Goal: Communication & Community: Ask a question

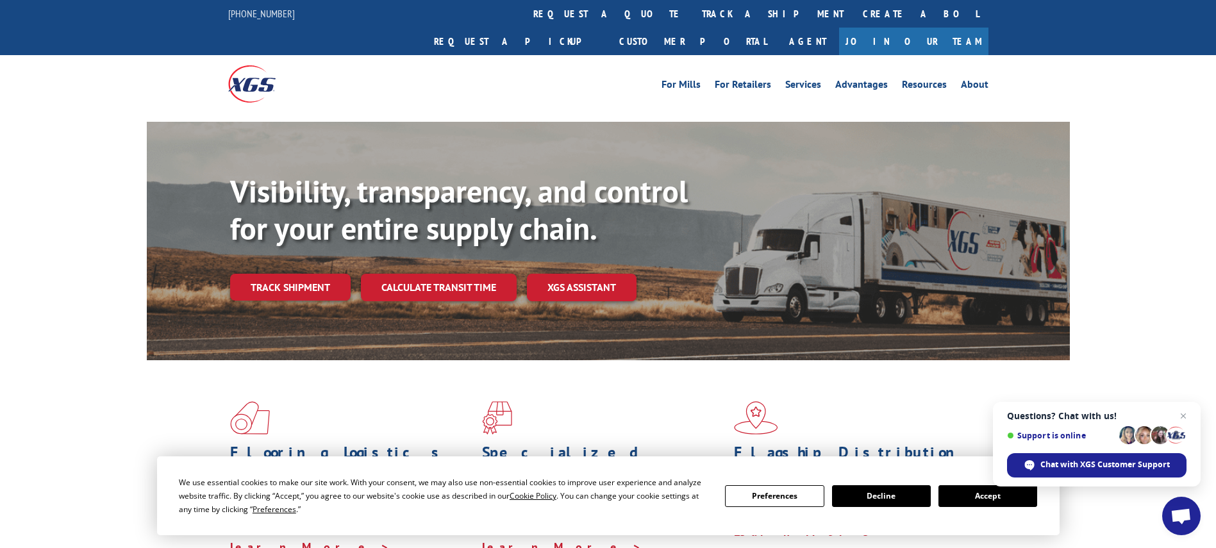
click at [1185, 516] on span "Open chat" at bounding box center [1181, 518] width 21 height 18
click at [1089, 468] on span "Chat with XGS Customer Support" at bounding box center [1106, 465] width 130 height 12
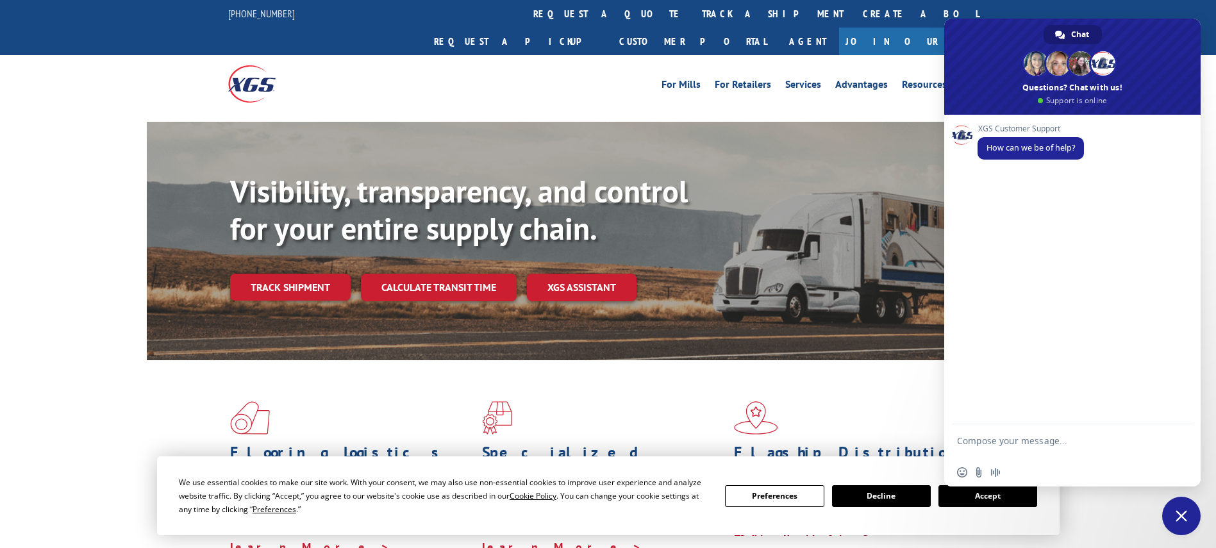
click at [1030, 446] on textarea "Compose your message..." at bounding box center [1058, 446] width 203 height 23
click at [1125, 444] on textarea "hi please check pick up status for this" at bounding box center [1058, 443] width 203 height 12
paste textarea "Compose your message..."
type textarea "hi please check pick up status for this load no"
click at [1177, 442] on span "Send" at bounding box center [1179, 443] width 10 height 10
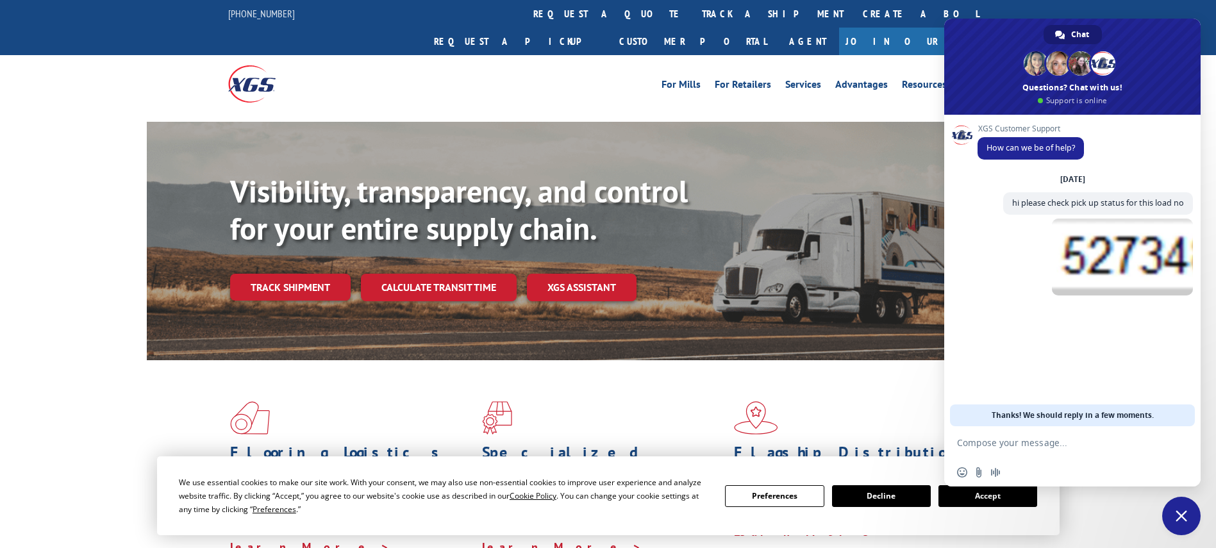
click at [1073, 441] on textarea "Compose your message..." at bounding box center [1058, 443] width 203 height 12
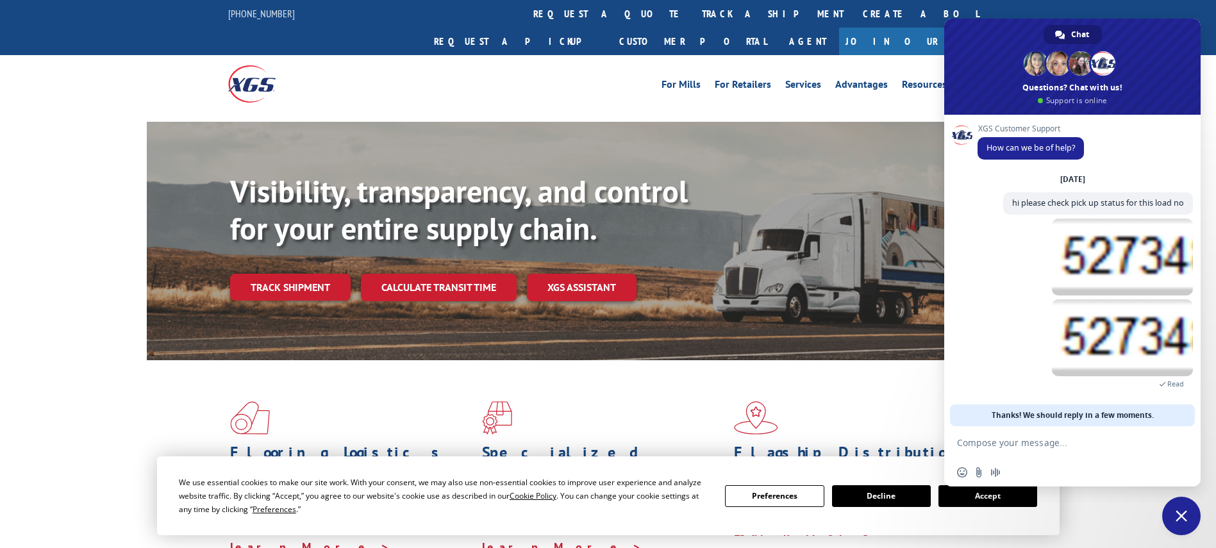
click at [1002, 449] on form at bounding box center [1058, 443] width 203 height 35
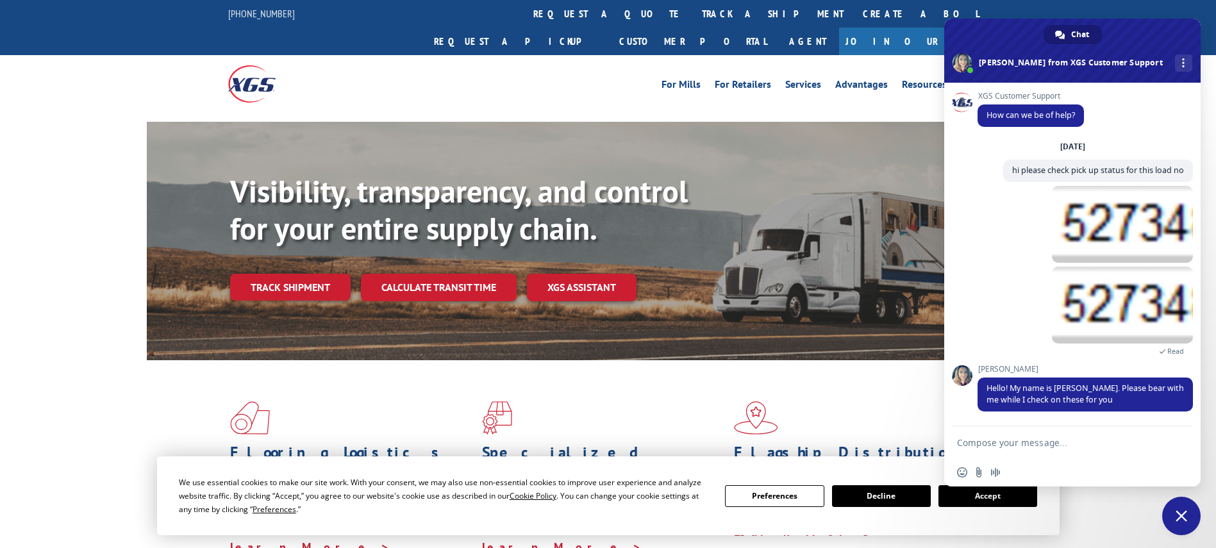
scroll to position [1, 0]
click at [1002, 449] on form at bounding box center [1058, 443] width 203 height 35
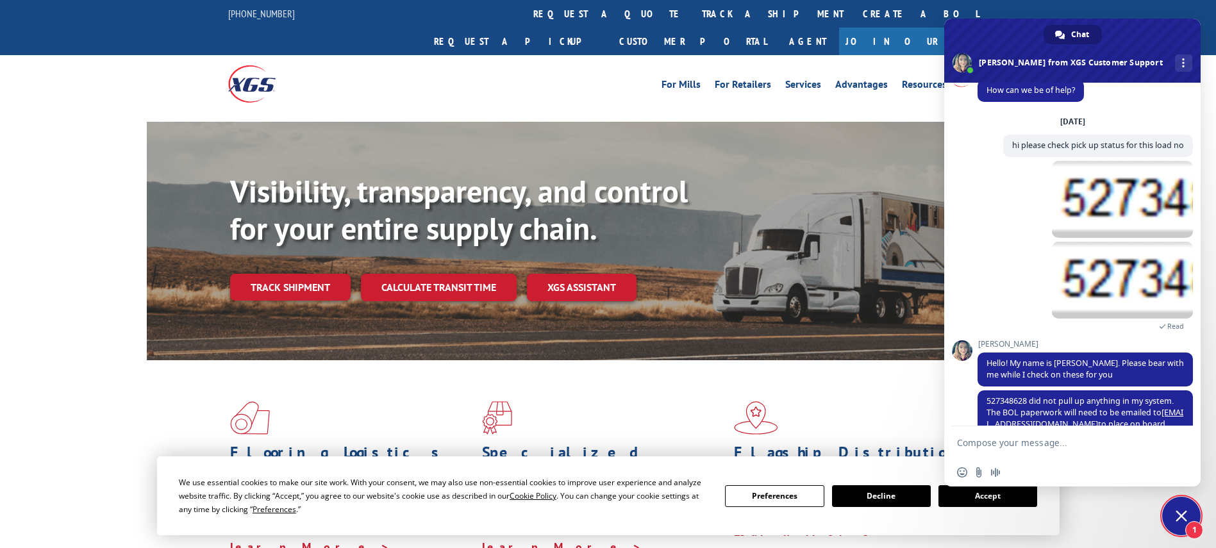
scroll to position [62, 0]
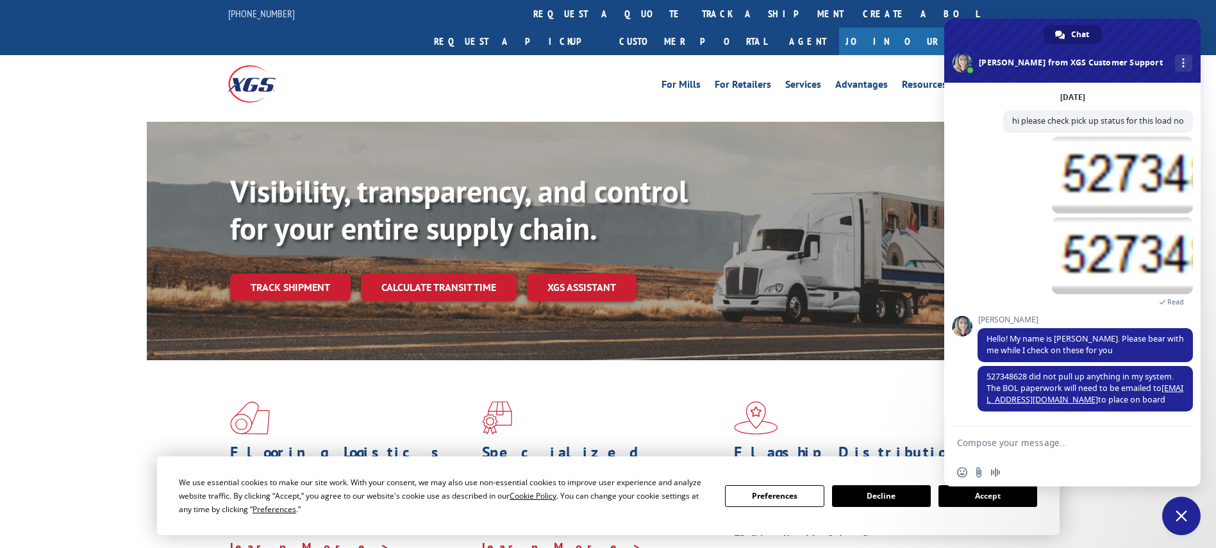
click at [998, 448] on textarea "Compose your message..." at bounding box center [1058, 443] width 203 height 12
type textarea "i have shipper details and address"
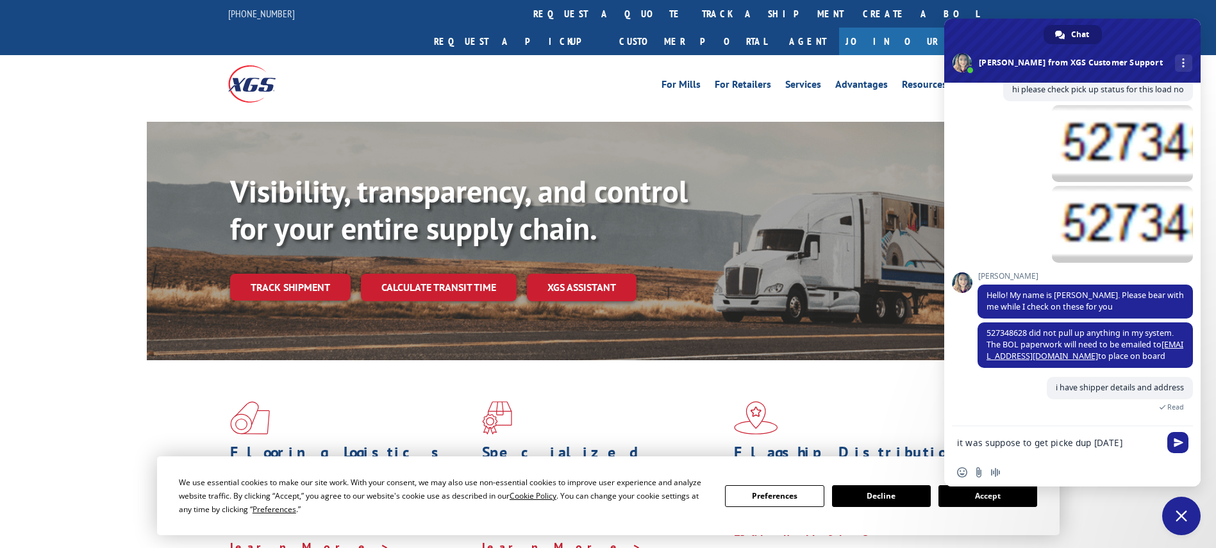
scroll to position [108, 0]
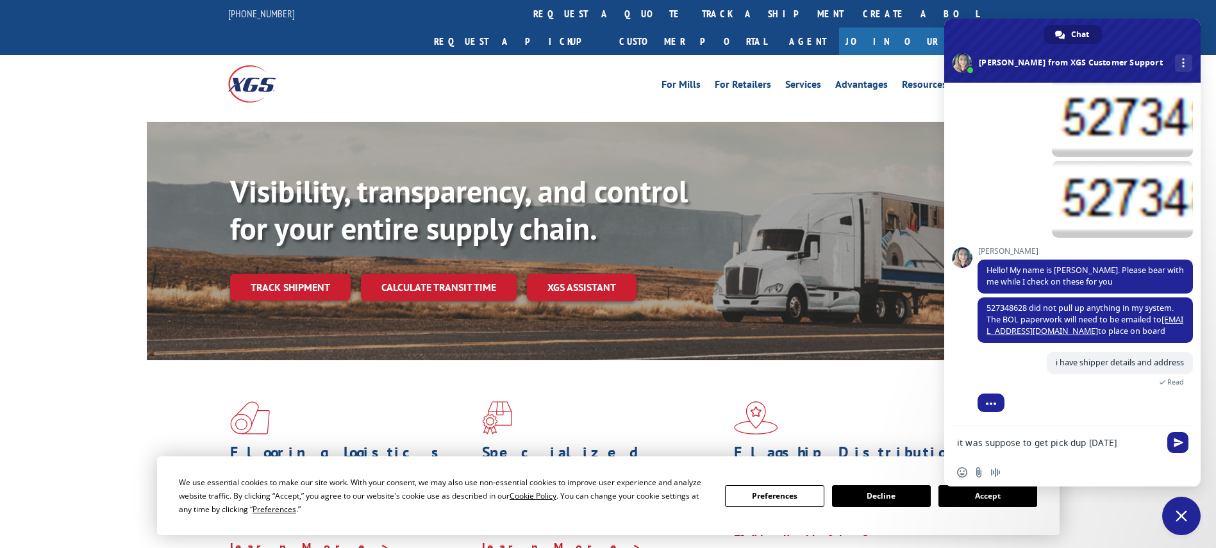
click at [1078, 443] on textarea "it was suppose to get pick dup [DATE]" at bounding box center [1058, 443] width 203 height 12
click at [1071, 440] on textarea "it was suppose to get pick dup [DATE]" at bounding box center [1058, 443] width 203 height 12
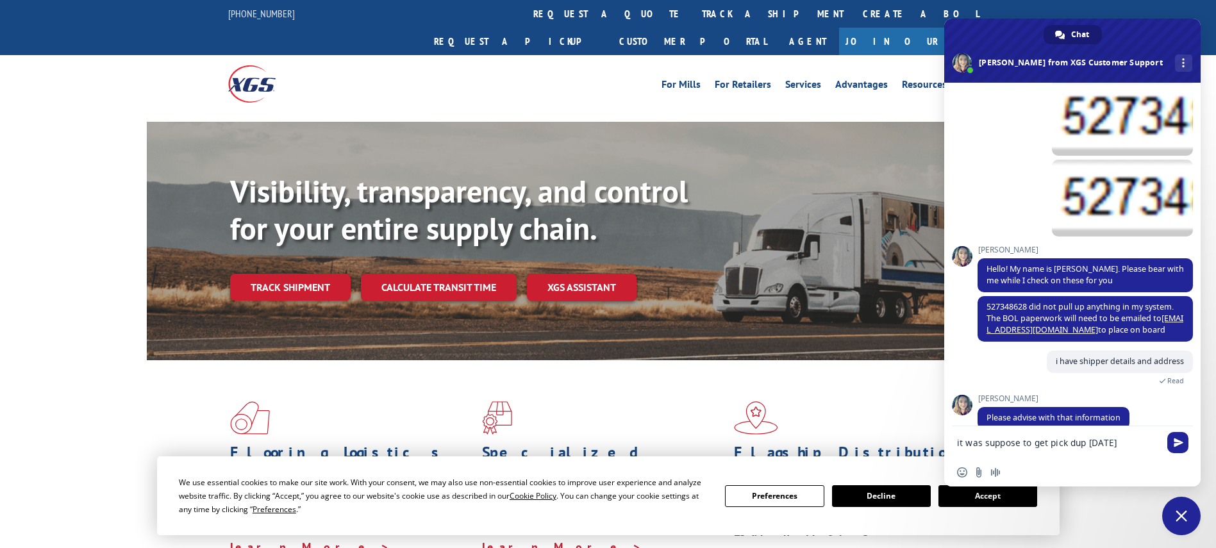
type textarea "it was suppose to get pick up [DATE]"
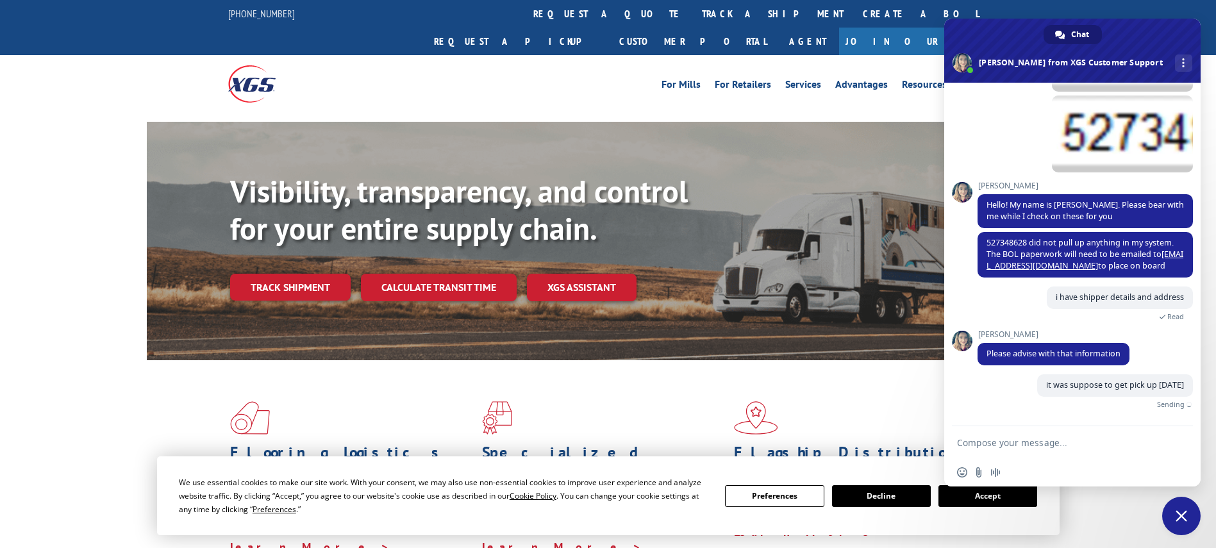
scroll to position [169, 0]
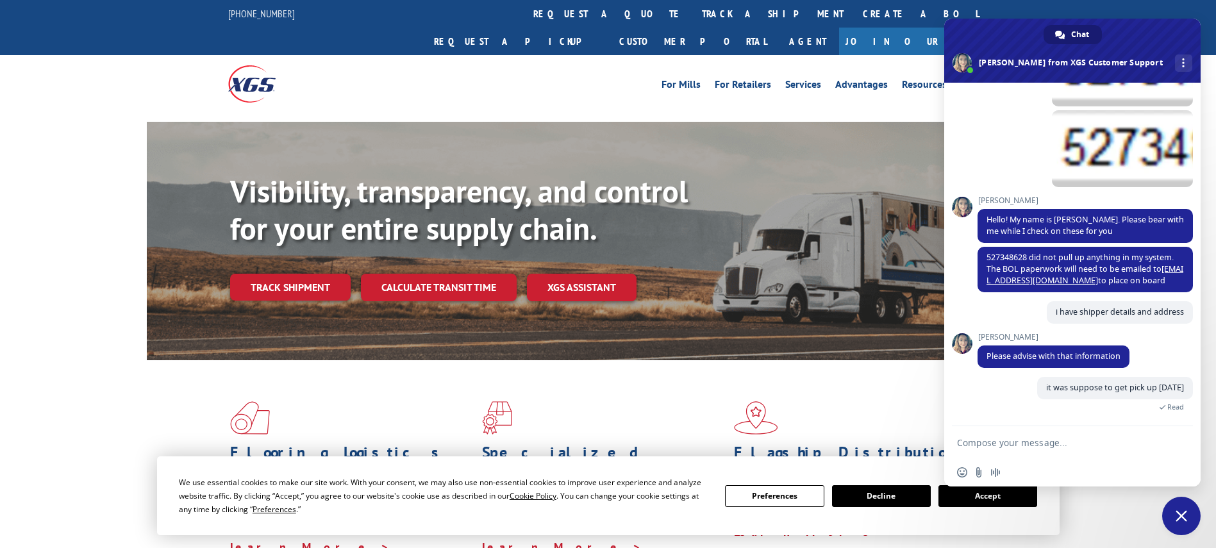
click at [1038, 443] on textarea "Compose your message..." at bounding box center [1058, 443] width 203 height 12
paste textarea "CMH-0989101 was not a pickup number for [DATE]. It is a pickup number for [DATE…"
type textarea "customer name - CMH-0989101 was not a pickup number for [DATE]. It is a pickup …"
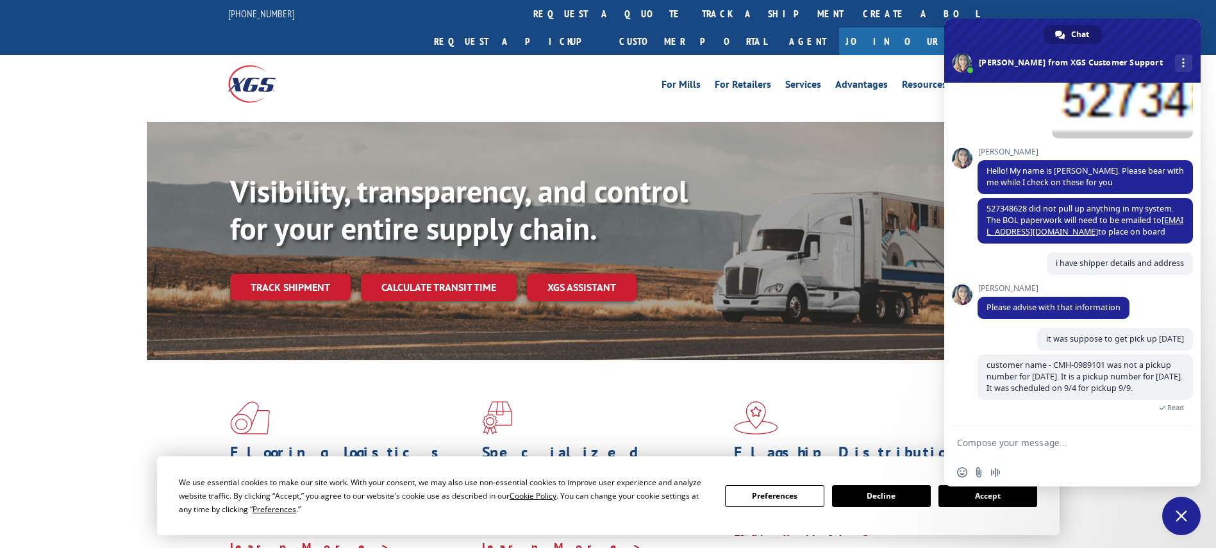
scroll to position [218, 0]
click at [1159, 393] on span "customer name - CMH-0989101 was not a pickup number for [DATE]. It is a pickup …" at bounding box center [1085, 377] width 215 height 46
drag, startPoint x: 1156, startPoint y: 385, endPoint x: 979, endPoint y: 352, distance: 180.6
click at [979, 220] on div "XGS Customer Support How can we be of help? [DATE] hi please check pick up stat…" at bounding box center [1085, 53] width 215 height 334
drag, startPoint x: 979, startPoint y: 352, endPoint x: 1039, endPoint y: 373, distance: 64.3
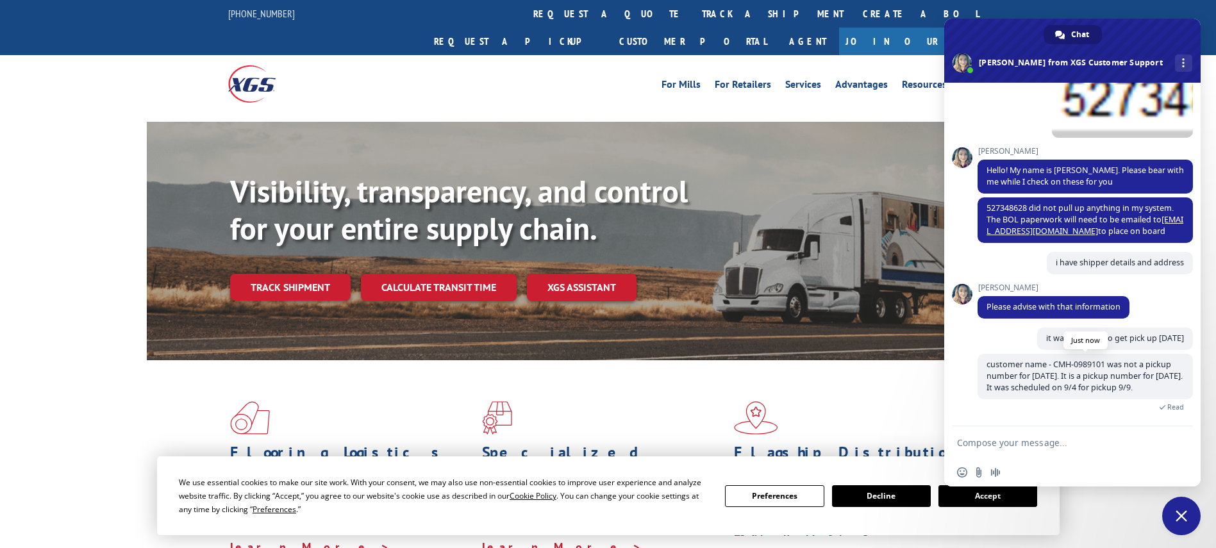
click at [1039, 373] on span "customer name - CMH-0989101 was not a pickup number for [DATE]. It is a pickup …" at bounding box center [1085, 376] width 196 height 34
drag, startPoint x: 1039, startPoint y: 373, endPoint x: 1045, endPoint y: 410, distance: 37.5
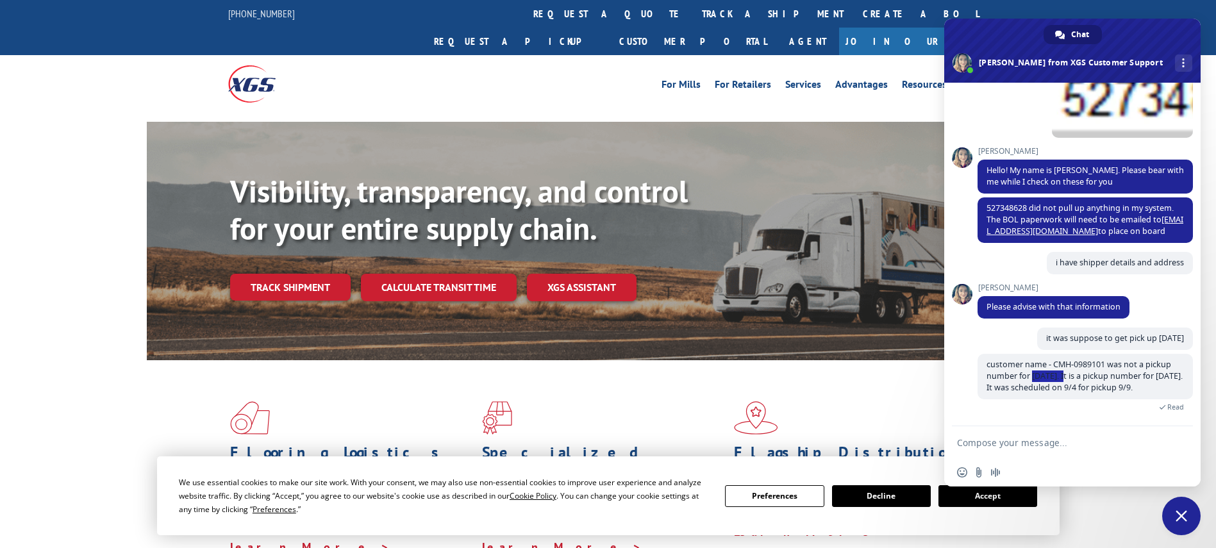
click at [1045, 410] on span "Read" at bounding box center [1085, 405] width 215 height 12
click at [1002, 444] on textarea "Compose your message..." at bounding box center [1058, 443] width 203 height 12
type textarea "ignore"
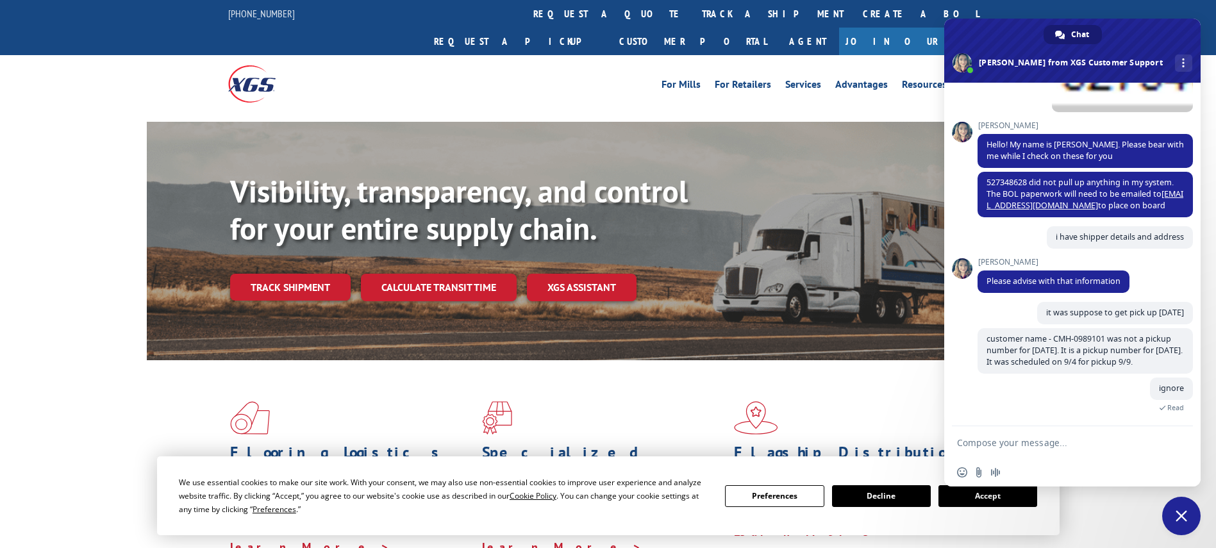
scroll to position [244, 0]
type textarea "b"
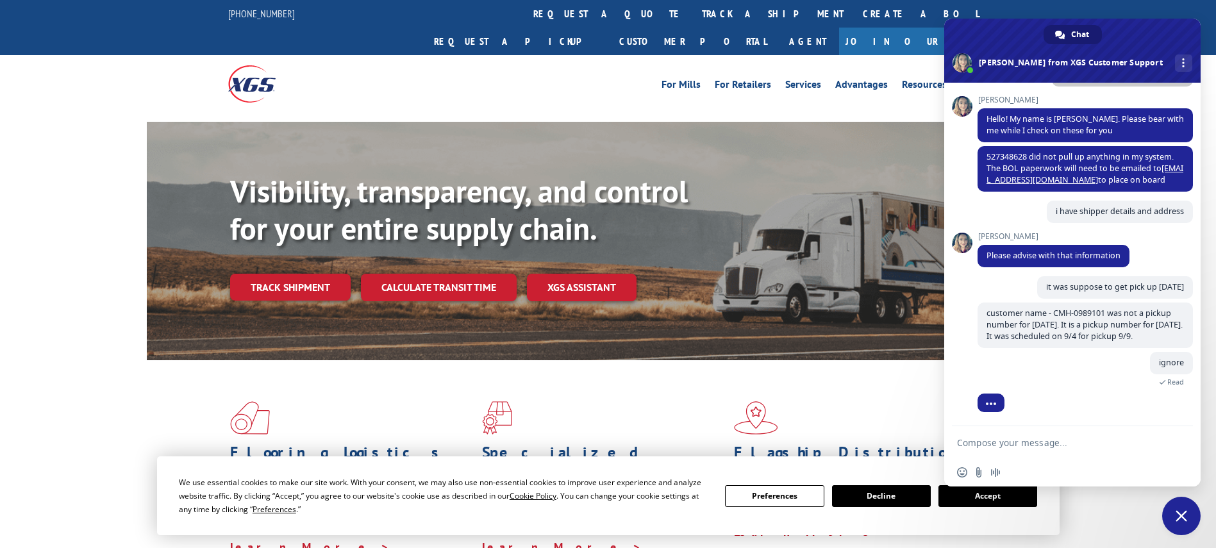
click at [991, 431] on form at bounding box center [1058, 443] width 203 height 35
click at [998, 441] on textarea "Compose your message..." at bounding box center [1058, 443] width 203 height 12
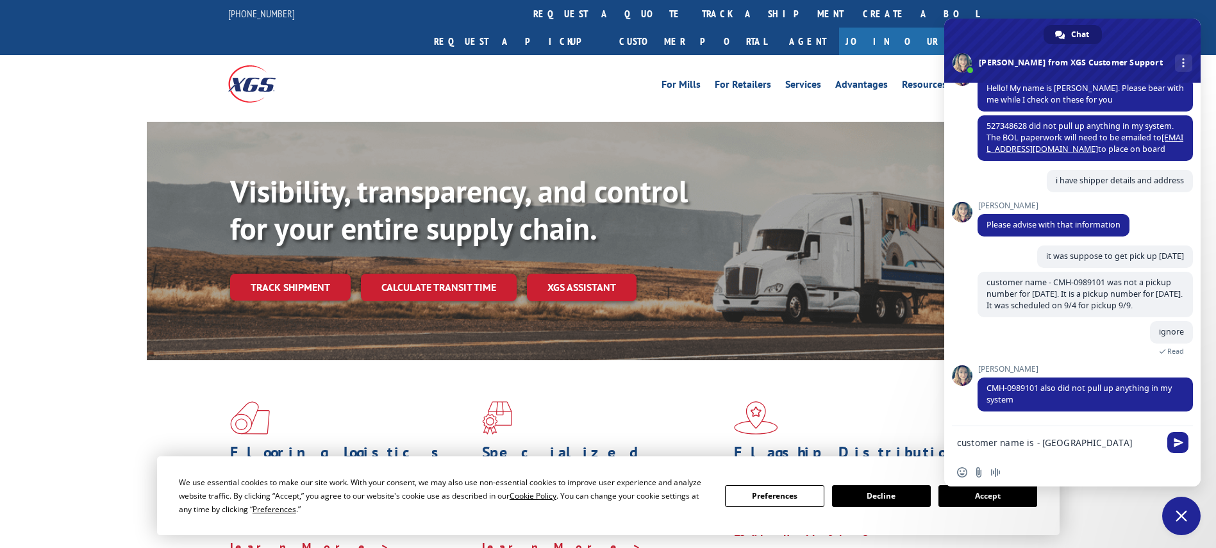
click at [1105, 447] on textarea "customer name is - [GEOGRAPHIC_DATA]" at bounding box center [1058, 443] width 203 height 12
type textarea "customer name is - [GEOGRAPHIC_DATA]"
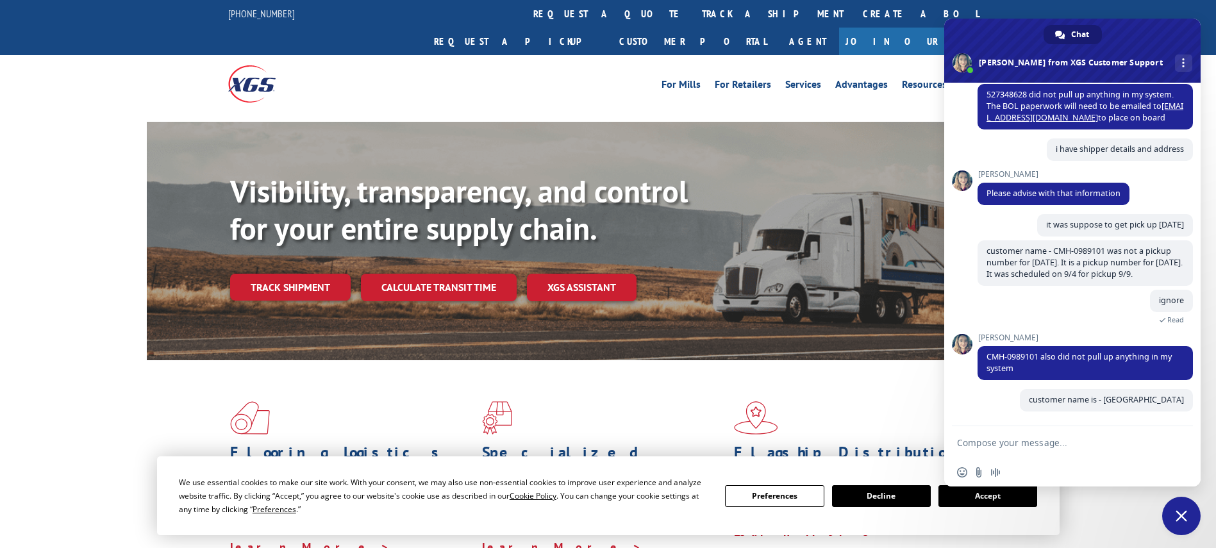
scroll to position [332, 0]
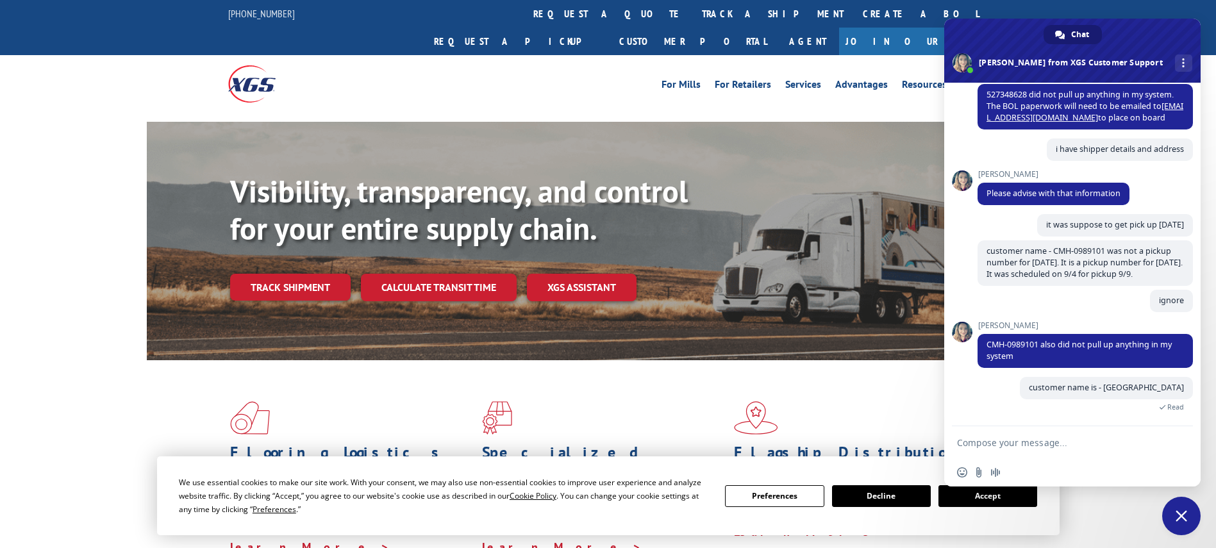
click at [1004, 443] on textarea "Compose your message..." at bounding box center [1058, 443] width 203 height 12
paste textarea "[STREET_ADDRESS]"
click at [973, 442] on textarea "add [STREET_ADDRESS]" at bounding box center [1058, 443] width 203 height 12
click at [1045, 443] on textarea "add- [STREET_ADDRESS]" at bounding box center [1058, 443] width 203 height 12
paste textarea "Chula Vista"
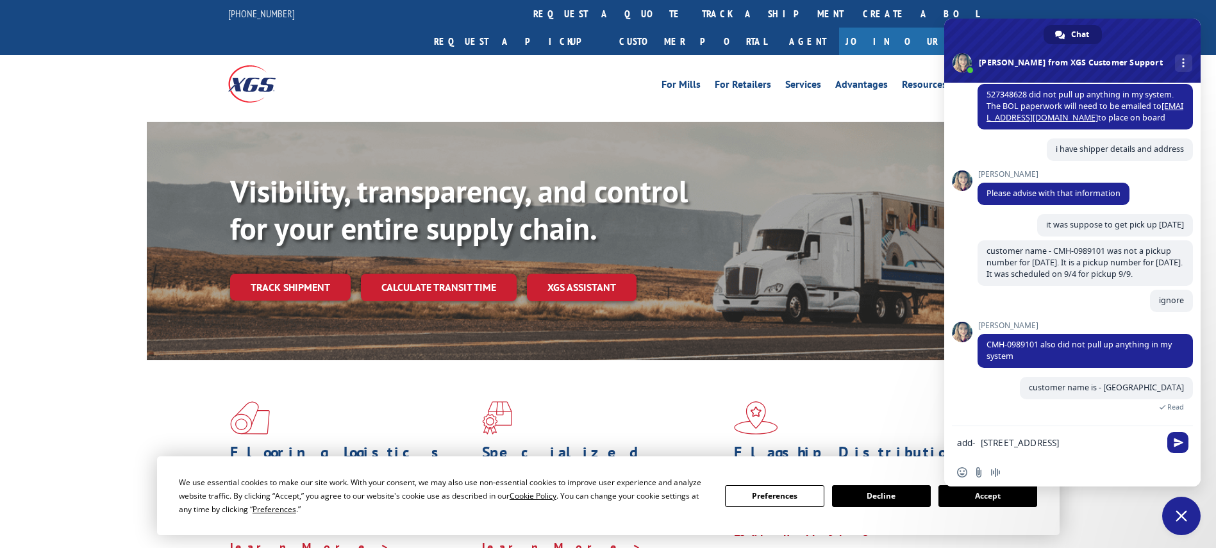
click at [1097, 441] on textarea "add- [STREET_ADDRESS]" at bounding box center [1058, 443] width 203 height 12
paste textarea "91911"
type textarea "add- [STREET_ADDRESS]"
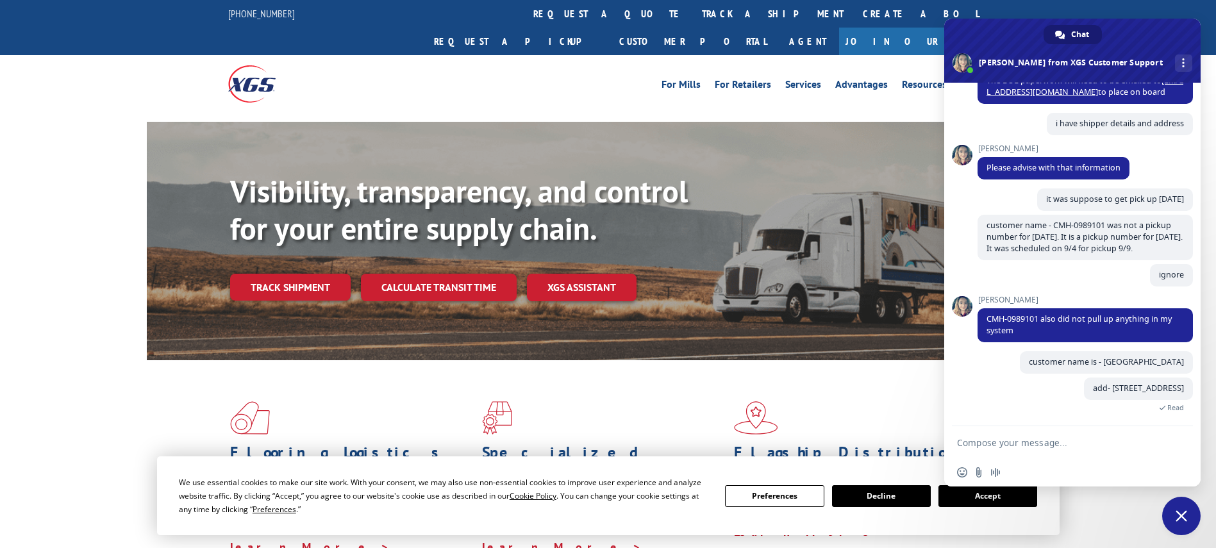
scroll to position [358, 0]
click at [1077, 444] on textarea "Compose your message..." at bounding box center [1058, 443] width 203 height 12
type textarea "its going to 60538"
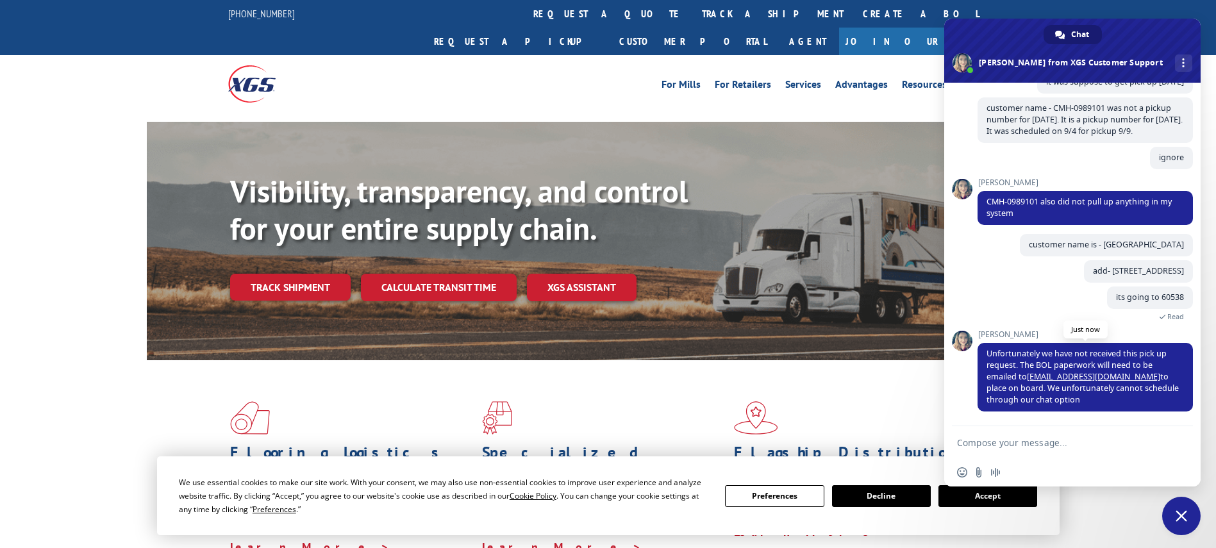
scroll to position [475, 0]
click at [1059, 439] on textarea "Compose your message..." at bounding box center [1058, 443] width 203 height 12
type textarea "ok"
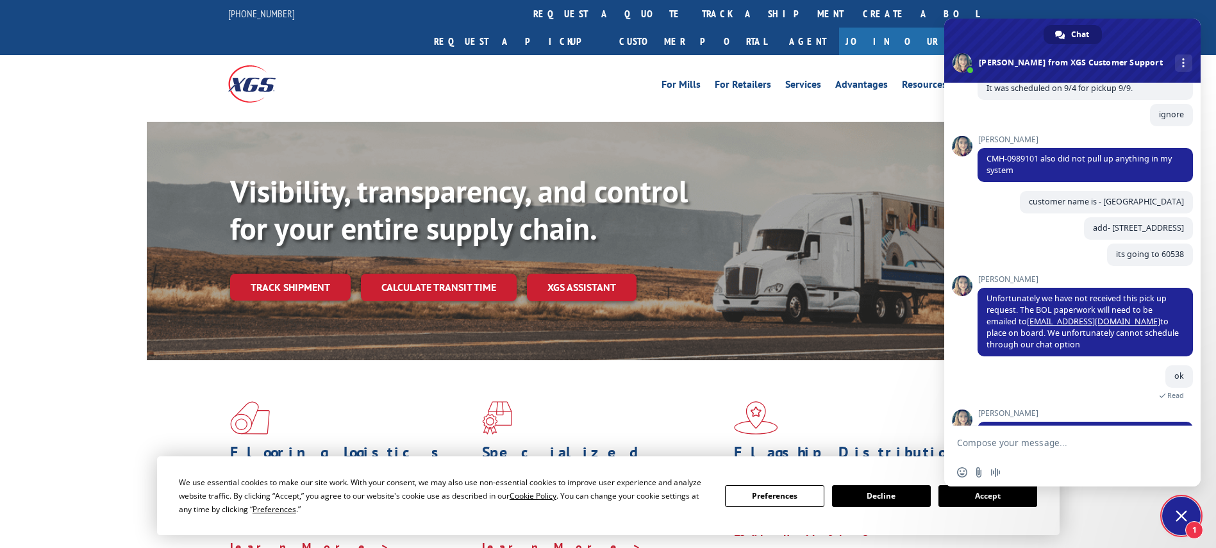
scroll to position [521, 0]
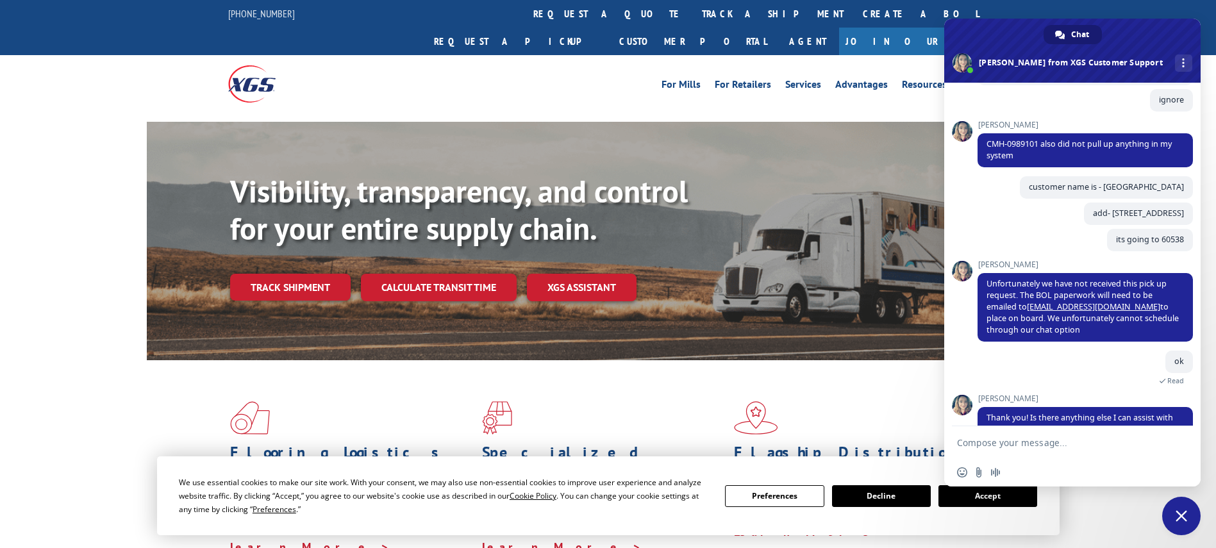
click at [1188, 521] on span "Close chat" at bounding box center [1182, 516] width 38 height 38
